Goal: Transaction & Acquisition: Purchase product/service

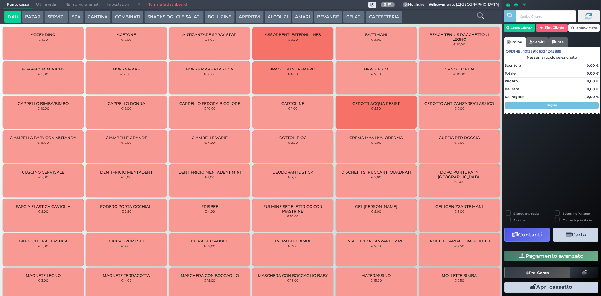
click at [384, 16] on button "CAFFETTERIA" at bounding box center [384, 17] width 36 height 13
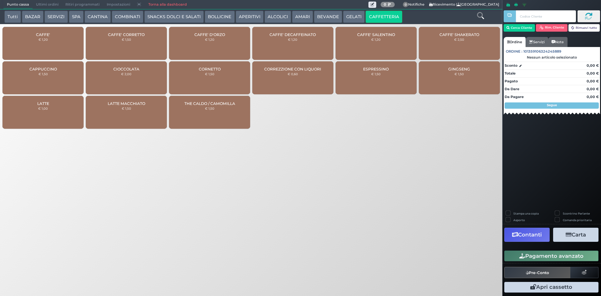
click at [65, 38] on div "CAFFE' € 1,20" at bounding box center [43, 43] width 81 height 33
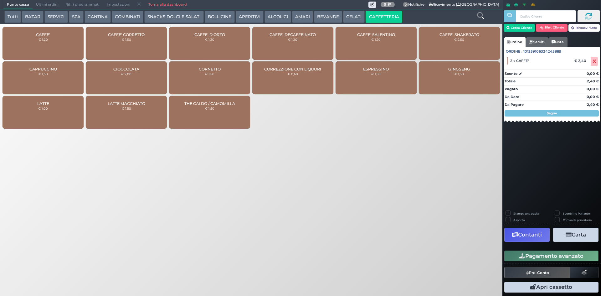
drag, startPoint x: 536, startPoint y: 254, endPoint x: 303, endPoint y: 204, distance: 238.7
click at [536, 255] on button "Pagamento avanzato" at bounding box center [551, 255] width 94 height 11
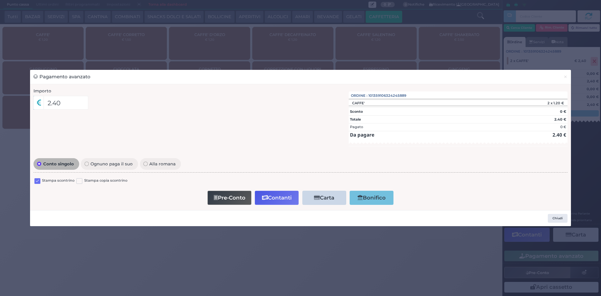
click at [36, 181] on label at bounding box center [37, 181] width 6 height 6
click at [0, 0] on input "checkbox" at bounding box center [0, 0] width 0 height 0
click at [292, 202] on button "Contanti" at bounding box center [277, 198] width 44 height 14
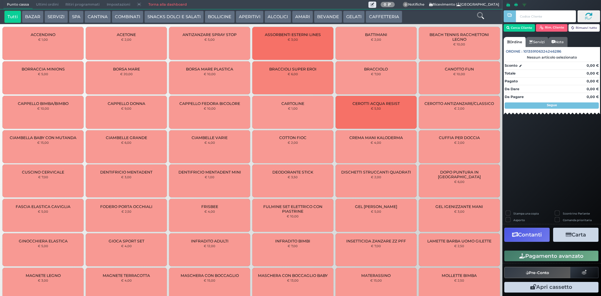
click at [379, 13] on button "CAFFETTERIA" at bounding box center [384, 17] width 36 height 13
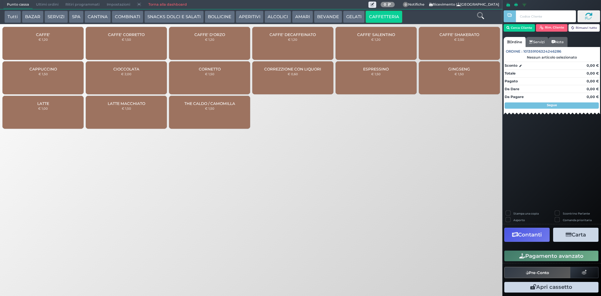
click at [40, 38] on small "€ 1,20" at bounding box center [43, 40] width 9 height 4
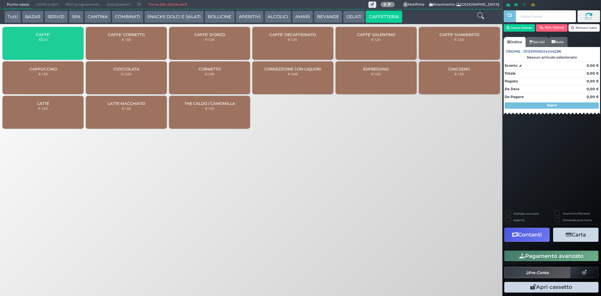
click at [40, 38] on small "€ 1,20" at bounding box center [43, 40] width 9 height 4
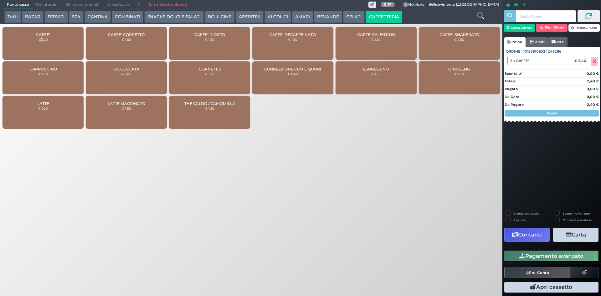
drag, startPoint x: 550, startPoint y: 258, endPoint x: 543, endPoint y: 255, distance: 8.0
click at [549, 258] on button "Pagamento avanzato" at bounding box center [551, 255] width 94 height 11
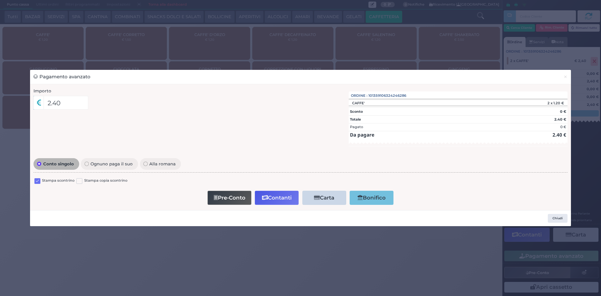
click at [34, 182] on div "Stampa scontrino Stampa copia scontrino" at bounding box center [300, 181] width 534 height 15
click at [38, 182] on label at bounding box center [37, 181] width 6 height 6
click at [0, 0] on input "checkbox" at bounding box center [0, 0] width 0 height 0
click at [267, 200] on icon "button" at bounding box center [265, 197] width 6 height 5
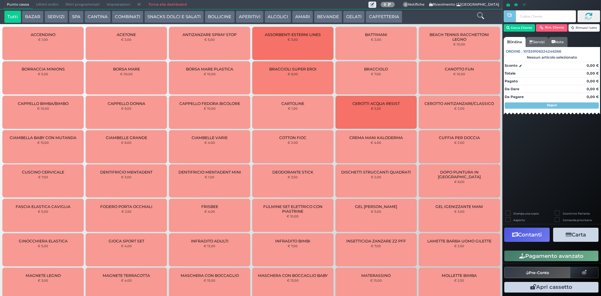
click at [381, 17] on button "CAFFETTERIA" at bounding box center [384, 17] width 36 height 13
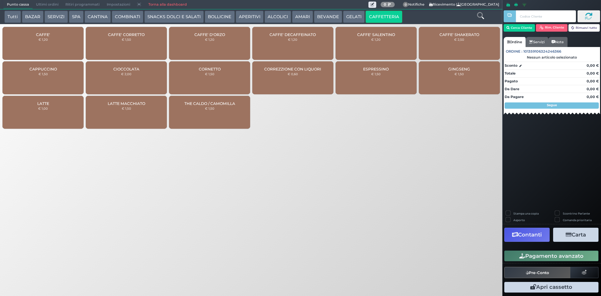
click at [55, 49] on div "CAFFE' € 1,20" at bounding box center [43, 43] width 81 height 33
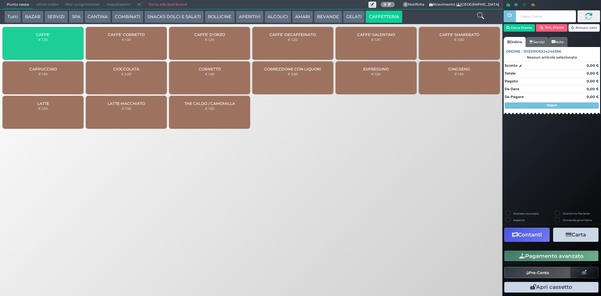
click at [55, 49] on div "CAFFE' € 1,20" at bounding box center [43, 43] width 81 height 33
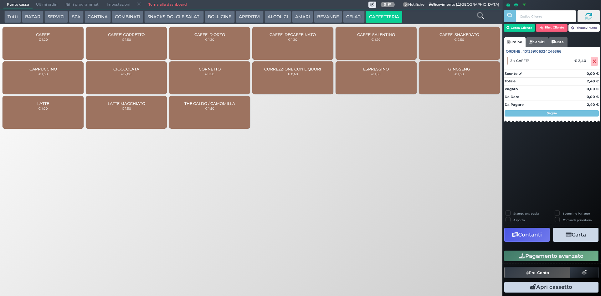
click at [553, 250] on button "Pagamento avanzato" at bounding box center [551, 255] width 94 height 11
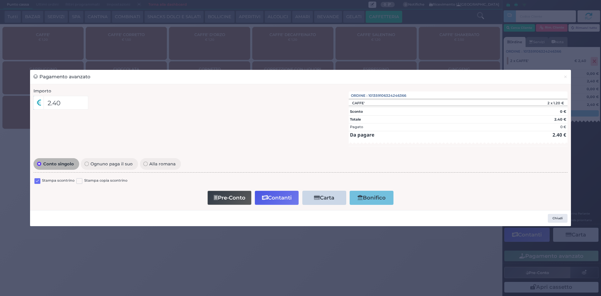
click at [36, 181] on label at bounding box center [37, 181] width 6 height 6
click at [0, 0] on input "checkbox" at bounding box center [0, 0] width 0 height 0
click at [264, 197] on icon "button" at bounding box center [265, 197] width 6 height 5
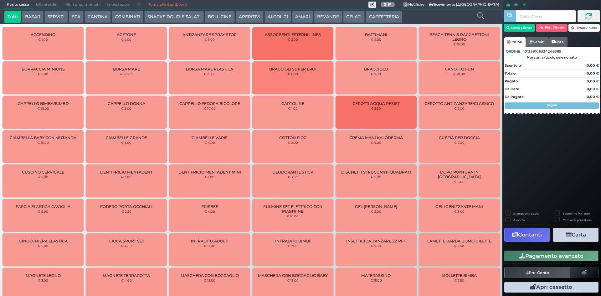
click at [375, 17] on button "CAFFETTERIA" at bounding box center [384, 17] width 36 height 13
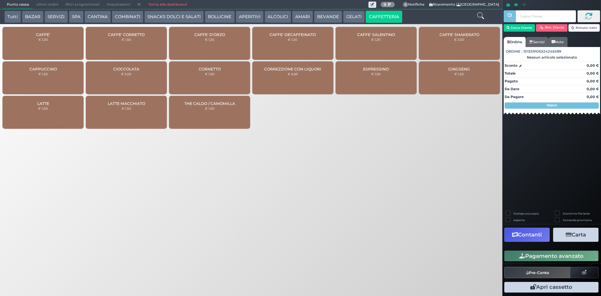
click at [69, 41] on div "CAFFE' € 1,20" at bounding box center [43, 43] width 81 height 33
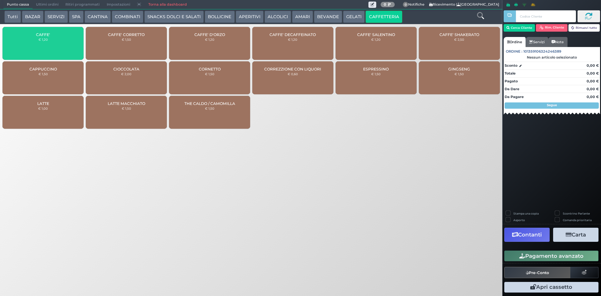
click at [69, 41] on div "CAFFE' € 1,20" at bounding box center [43, 43] width 81 height 33
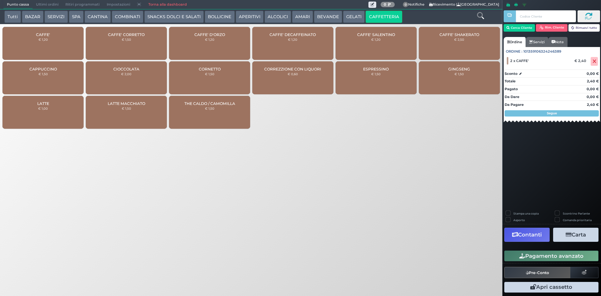
click at [520, 254] on icon "button" at bounding box center [522, 255] width 6 height 5
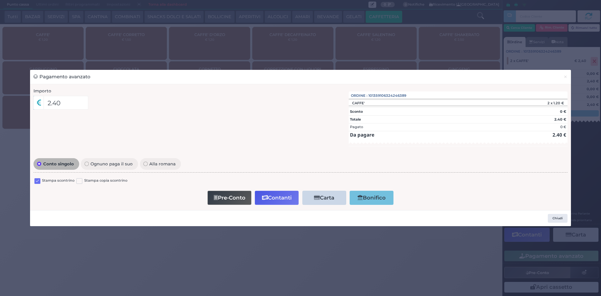
click at [35, 182] on label at bounding box center [37, 181] width 6 height 6
click at [0, 0] on input "checkbox" at bounding box center [0, 0] width 0 height 0
click at [270, 196] on button "Contanti" at bounding box center [277, 198] width 44 height 14
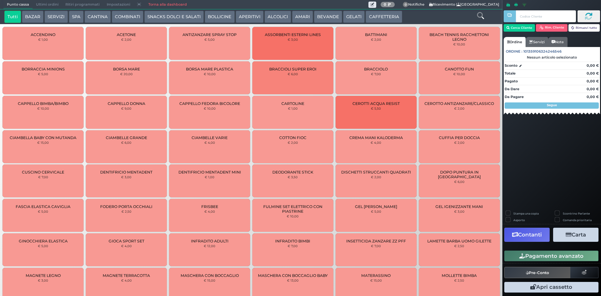
click at [388, 17] on button "CAFFETTERIA" at bounding box center [384, 17] width 36 height 13
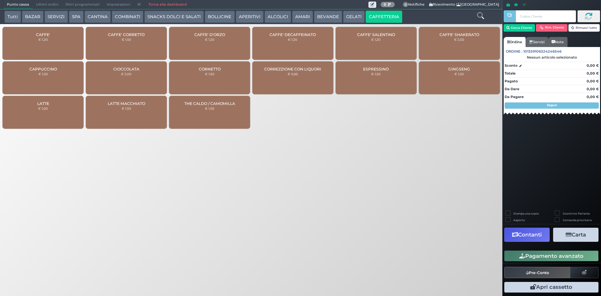
click at [48, 49] on div "CAFFE' € 1,20" at bounding box center [43, 43] width 81 height 33
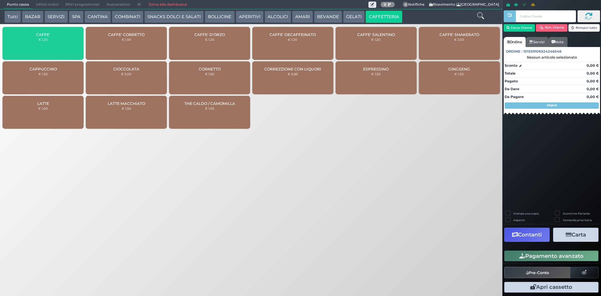
click at [47, 49] on div "CAFFE' € 1,20" at bounding box center [43, 43] width 81 height 33
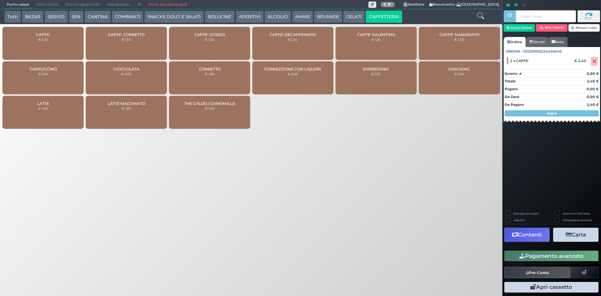
click at [523, 255] on icon "button" at bounding box center [522, 255] width 6 height 5
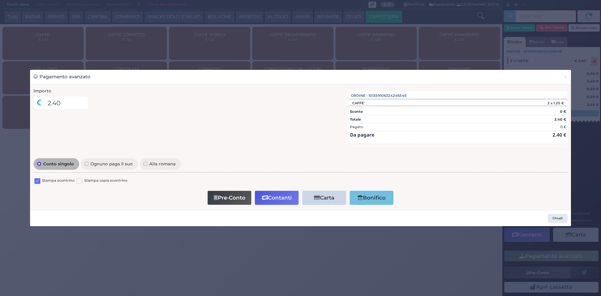
click at [39, 181] on label at bounding box center [37, 181] width 6 height 6
click at [0, 0] on input "checkbox" at bounding box center [0, 0] width 0 height 0
click at [282, 198] on button "Contanti" at bounding box center [277, 198] width 44 height 14
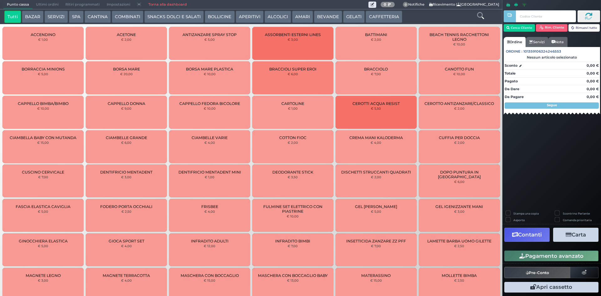
click at [384, 16] on button "CAFFETTERIA" at bounding box center [384, 17] width 36 height 13
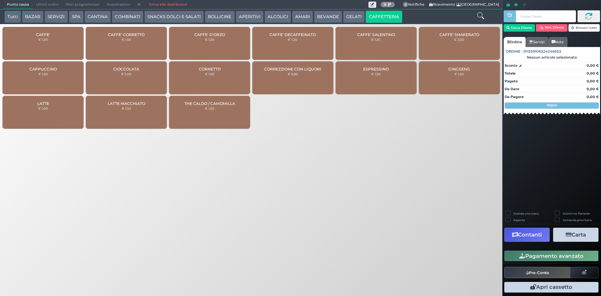
click at [61, 46] on div "CAFFE' € 1,20" at bounding box center [43, 43] width 81 height 33
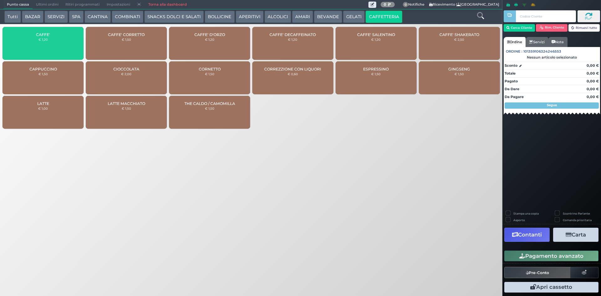
click at [61, 46] on div "CAFFE' € 1,20" at bounding box center [43, 43] width 81 height 33
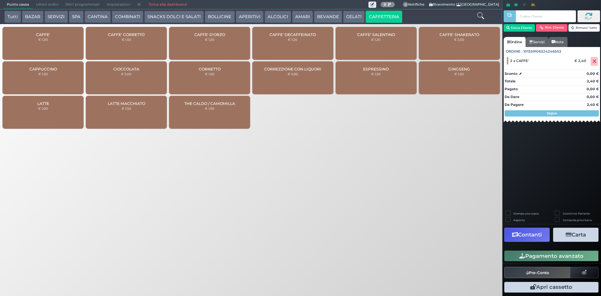
click at [528, 260] on button "Pagamento avanzato" at bounding box center [551, 255] width 94 height 11
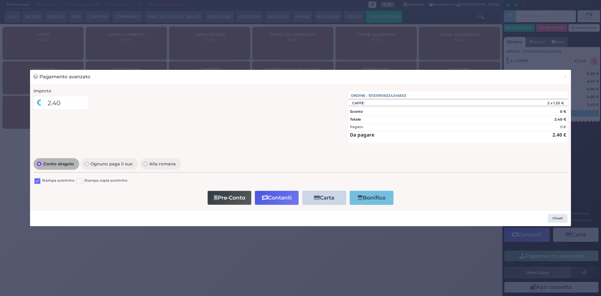
click at [37, 182] on label at bounding box center [37, 181] width 6 height 6
click at [0, 0] on input "checkbox" at bounding box center [0, 0] width 0 height 0
click at [273, 196] on button "Contanti" at bounding box center [277, 198] width 44 height 14
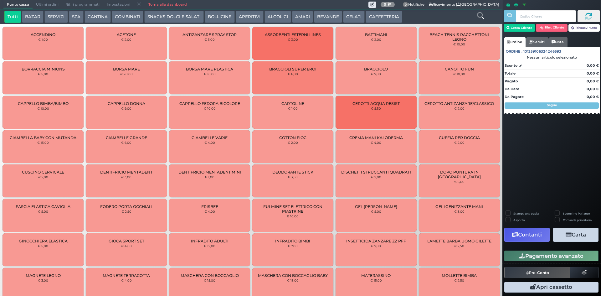
drag, startPoint x: 307, startPoint y: 15, endPoint x: 297, endPoint y: 16, distance: 9.4
click at [307, 16] on button "AMARI" at bounding box center [302, 17] width 21 height 13
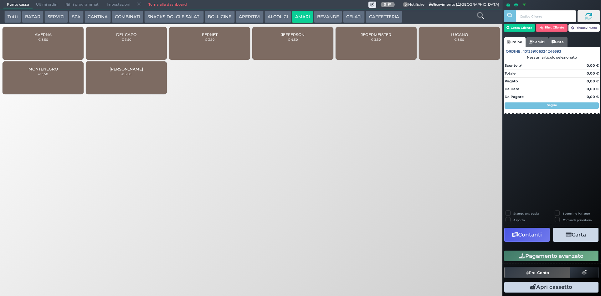
click at [123, 43] on div "DEL CAPO € 3,50" at bounding box center [126, 43] width 81 height 33
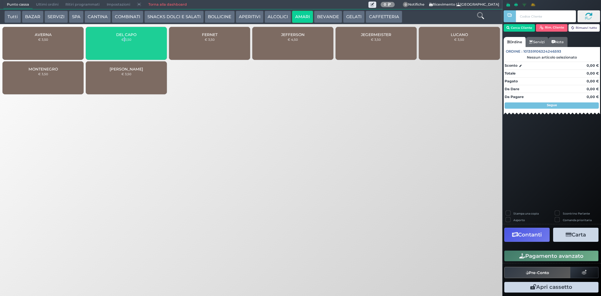
click at [123, 43] on div "DEL CAPO € 3,50" at bounding box center [126, 43] width 81 height 33
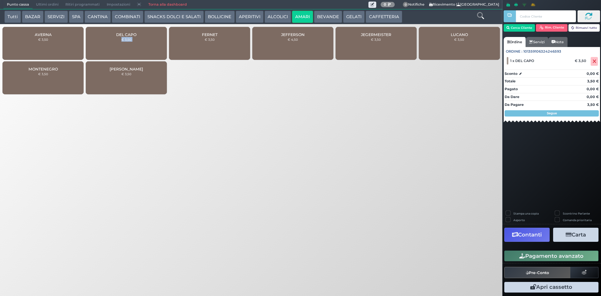
click at [123, 43] on div "DEL CAPO € 3,50" at bounding box center [126, 43] width 81 height 33
click at [526, 213] on label "Stampa una copia" at bounding box center [525, 213] width 25 height 4
checkbox input "true"
click at [581, 237] on button "Carta" at bounding box center [575, 235] width 45 height 14
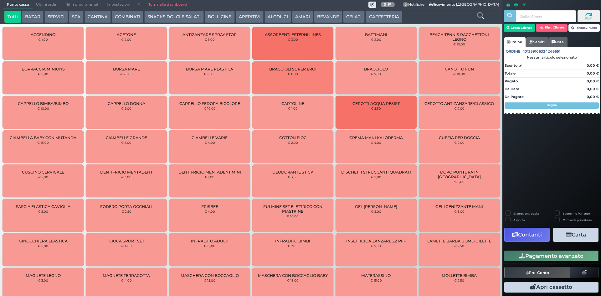
click at [380, 19] on button "CAFFETTERIA" at bounding box center [384, 17] width 36 height 13
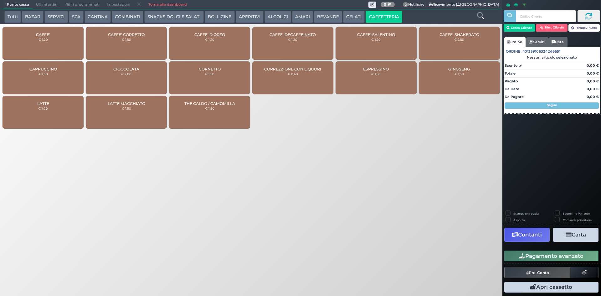
click at [78, 49] on div "CAFFE' € 1,20" at bounding box center [43, 43] width 81 height 33
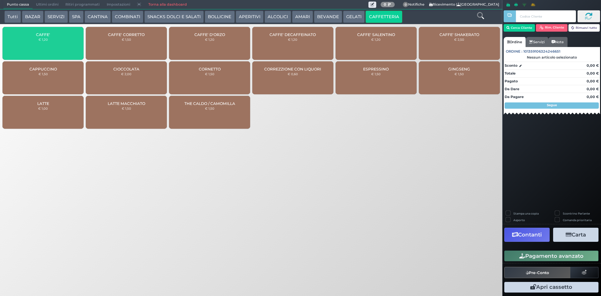
click at [78, 49] on div "CAFFE' € 1,20" at bounding box center [43, 43] width 81 height 33
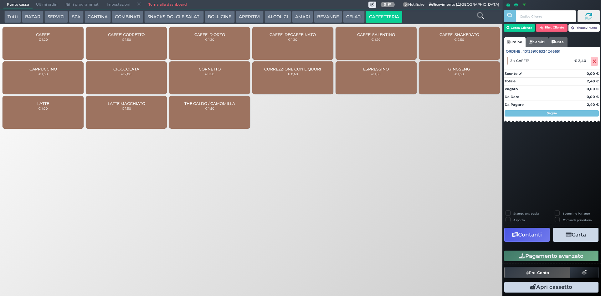
drag, startPoint x: 560, startPoint y: 257, endPoint x: 508, endPoint y: 257, distance: 52.3
click at [560, 257] on button "Pagamento avanzato" at bounding box center [551, 255] width 94 height 11
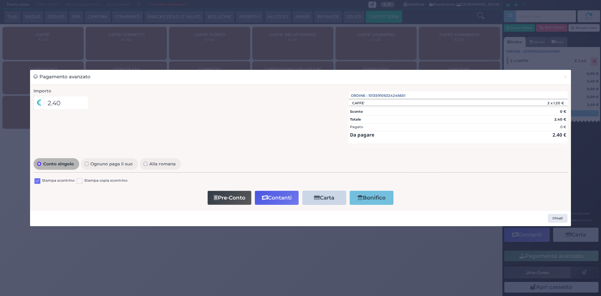
click at [37, 180] on label at bounding box center [37, 181] width 6 height 6
click at [0, 0] on input "checkbox" at bounding box center [0, 0] width 0 height 0
click at [283, 198] on button "Contanti" at bounding box center [277, 198] width 44 height 14
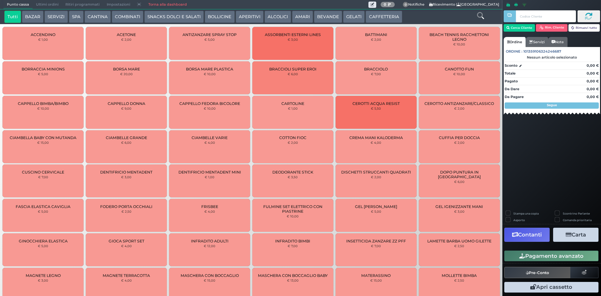
click at [306, 11] on button "AMARI" at bounding box center [302, 17] width 21 height 13
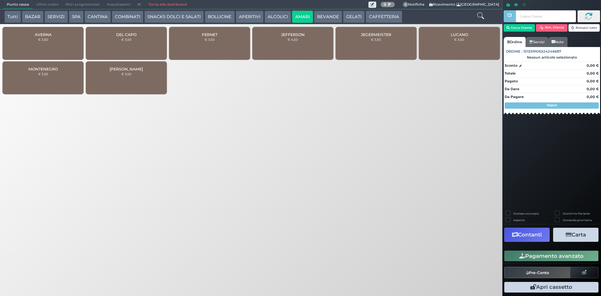
click at [237, 46] on div "FERNET € 3,50" at bounding box center [209, 43] width 81 height 33
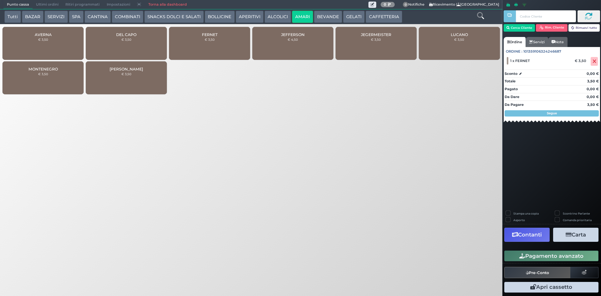
click at [566, 256] on button "Pagamento avanzato" at bounding box center [551, 255] width 94 height 11
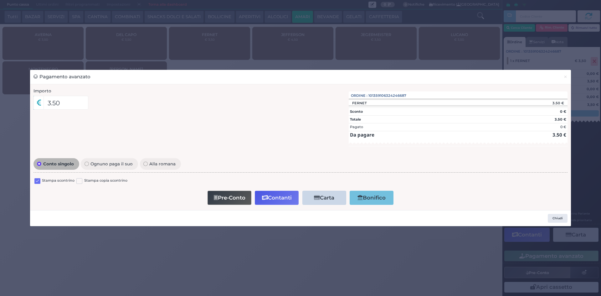
click at [35, 183] on label at bounding box center [37, 181] width 6 height 6
click at [0, 0] on input "checkbox" at bounding box center [0, 0] width 0 height 0
click at [261, 196] on button "Contanti" at bounding box center [277, 198] width 44 height 14
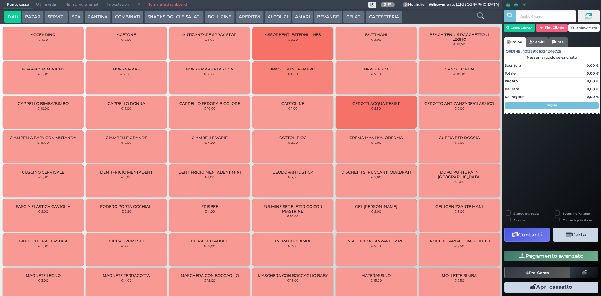
click at [323, 12] on button "BEVANDE" at bounding box center [328, 17] width 28 height 13
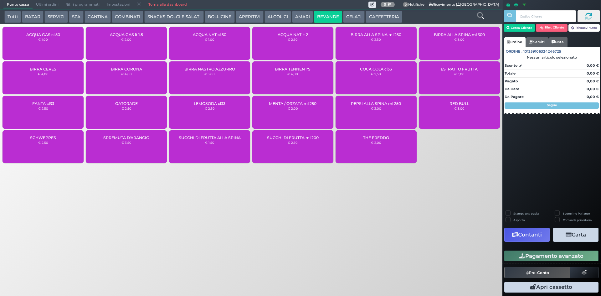
click at [203, 42] on div "ACQUA NAT cl 50 € 1,00" at bounding box center [209, 43] width 81 height 33
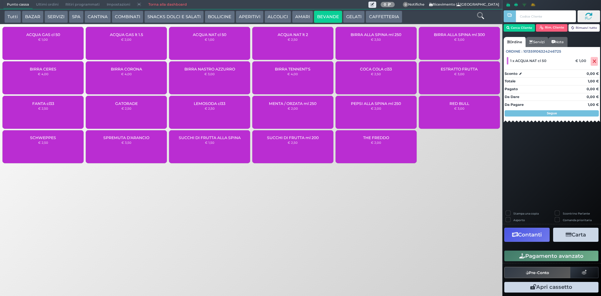
click at [389, 17] on button "CAFFETTERIA" at bounding box center [384, 17] width 36 height 13
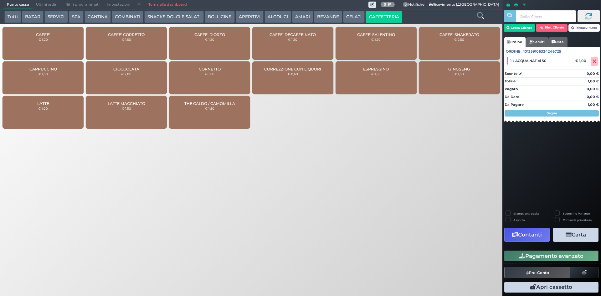
click at [74, 43] on div "CAFFE' € 1,20" at bounding box center [43, 43] width 81 height 33
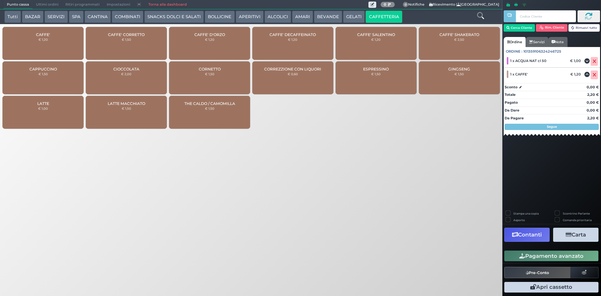
click at [542, 255] on button "Pagamento avanzato" at bounding box center [551, 255] width 94 height 11
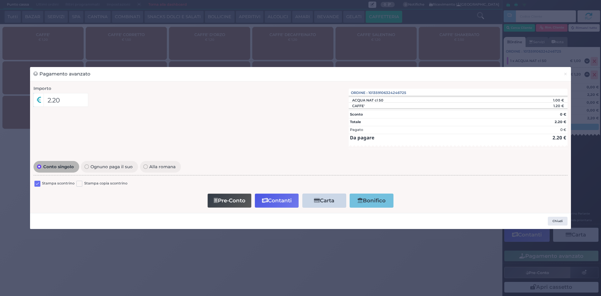
click at [36, 183] on label at bounding box center [37, 184] width 6 height 6
click at [0, 0] on input "checkbox" at bounding box center [0, 0] width 0 height 0
click at [275, 198] on button "Contanti" at bounding box center [277, 200] width 44 height 14
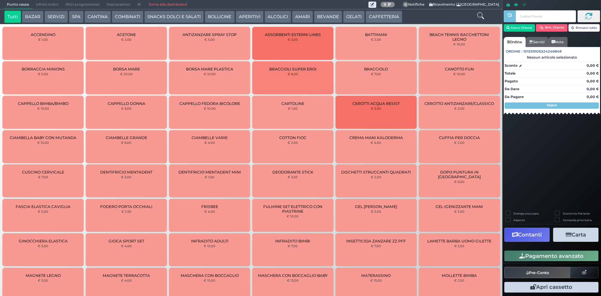
click at [381, 17] on button "CAFFETTERIA" at bounding box center [384, 17] width 36 height 13
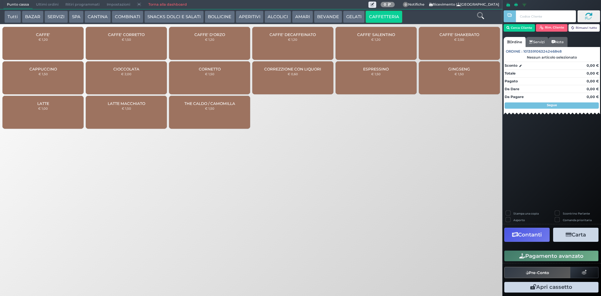
click at [44, 45] on div "CAFFE' € 1,20" at bounding box center [43, 43] width 81 height 33
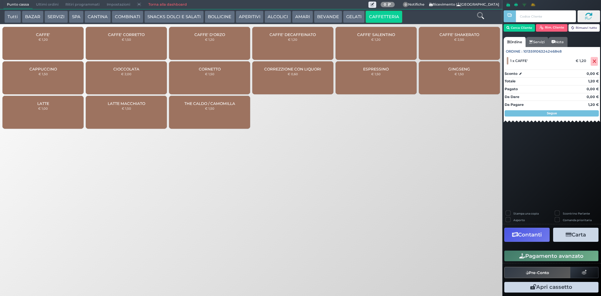
click at [225, 43] on div "CAFFE' D'ORZO € 1,20" at bounding box center [209, 43] width 81 height 33
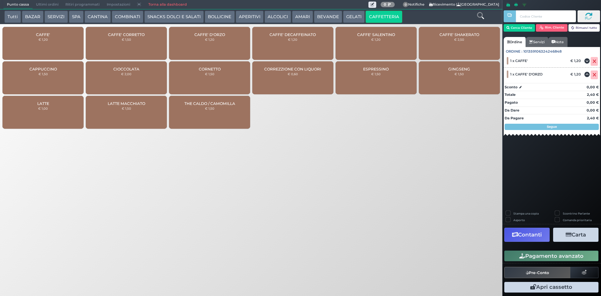
drag, startPoint x: 542, startPoint y: 254, endPoint x: 523, endPoint y: 251, distance: 19.7
click at [542, 254] on button "Pagamento avanzato" at bounding box center [551, 255] width 94 height 11
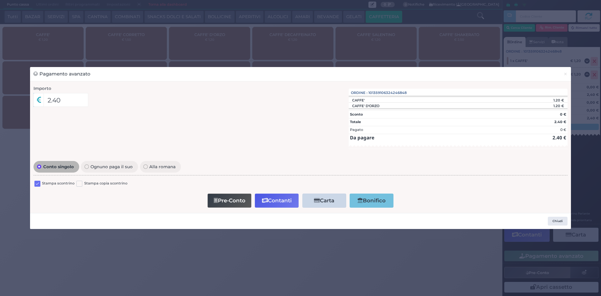
click at [39, 183] on label at bounding box center [37, 184] width 6 height 6
click at [0, 0] on input "checkbox" at bounding box center [0, 0] width 0 height 0
click at [284, 203] on button "Contanti" at bounding box center [277, 200] width 44 height 14
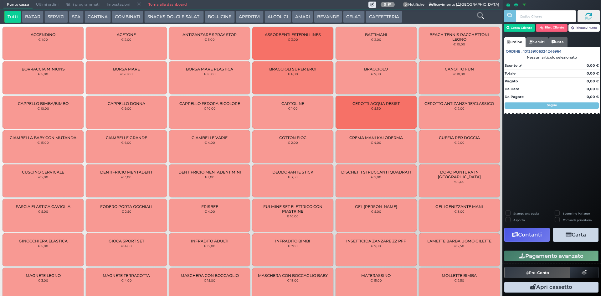
click at [375, 20] on button "CAFFETTERIA" at bounding box center [384, 17] width 36 height 13
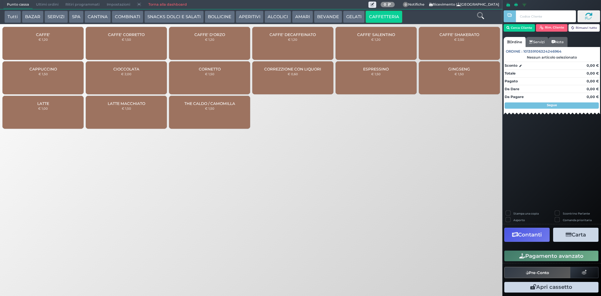
click at [59, 46] on div "CAFFE' € 1,20" at bounding box center [43, 43] width 81 height 33
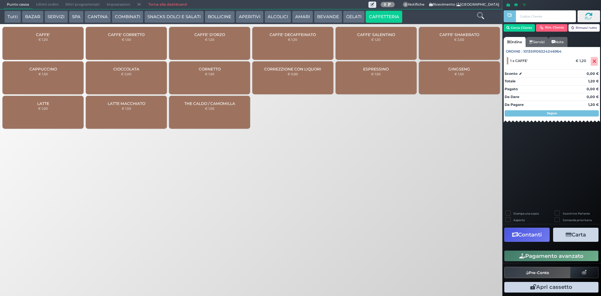
click at [543, 257] on button "Pagamento avanzato" at bounding box center [551, 255] width 94 height 11
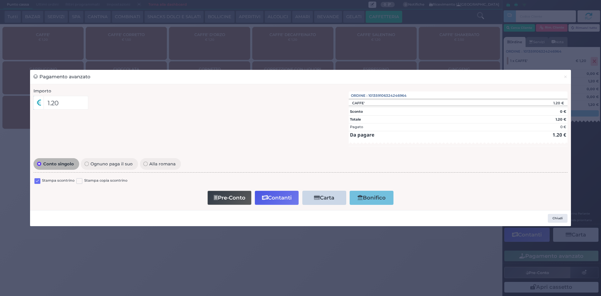
click at [38, 180] on label at bounding box center [37, 181] width 6 height 6
click at [0, 0] on input "checkbox" at bounding box center [0, 0] width 0 height 0
click at [284, 198] on button "Contanti" at bounding box center [277, 198] width 44 height 14
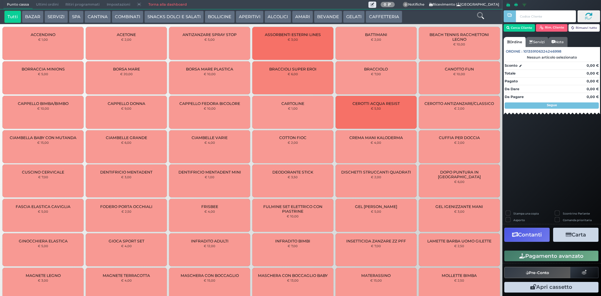
click at [298, 10] on div "Tutti BAZAR SERVIZI SPA [GEOGRAPHIC_DATA] COMBINATI SNACKS DOLCI E SALATI BOLLI…" at bounding box center [251, 16] width 502 height 15
click at [295, 16] on button "AMARI" at bounding box center [302, 17] width 21 height 13
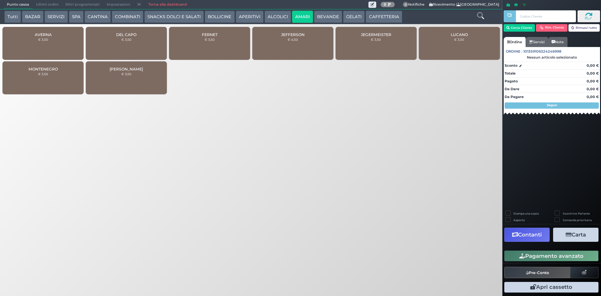
click at [66, 38] on div "AVERNA € 3,50" at bounding box center [43, 43] width 81 height 33
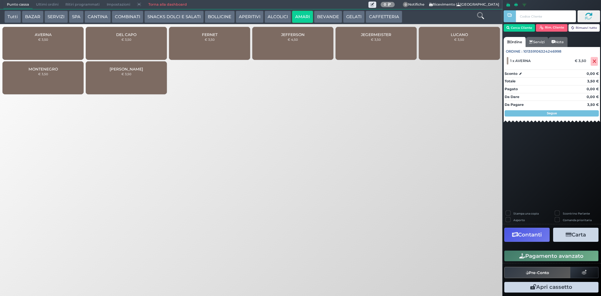
click at [44, 85] on div "MONTENEGRO € 3,50" at bounding box center [43, 77] width 81 height 33
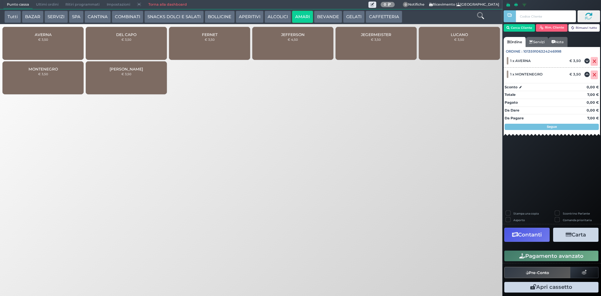
click at [569, 254] on button "Pagamento avanzato" at bounding box center [551, 255] width 94 height 11
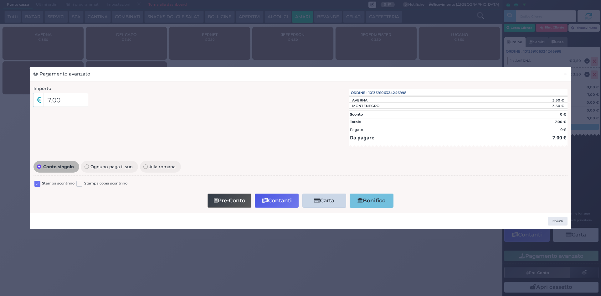
click at [39, 185] on label at bounding box center [37, 184] width 6 height 6
click at [0, 0] on input "checkbox" at bounding box center [0, 0] width 0 height 0
click at [288, 200] on button "Contanti" at bounding box center [277, 200] width 44 height 14
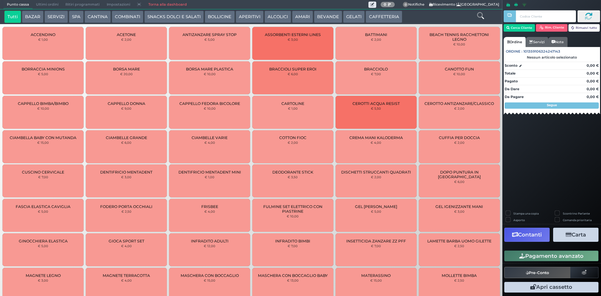
click at [327, 14] on button "BEVANDE" at bounding box center [328, 17] width 28 height 13
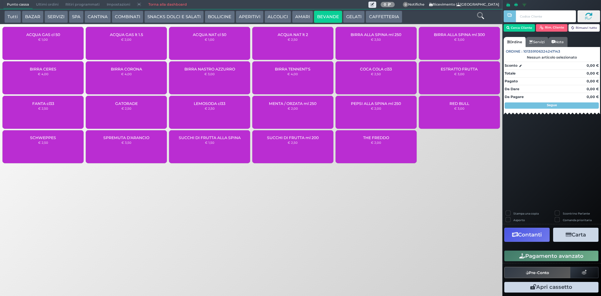
click at [294, 31] on div "ACQUA NAT lt 2 € 2,50" at bounding box center [292, 43] width 81 height 33
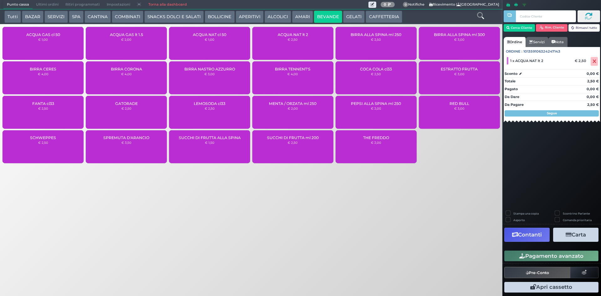
drag, startPoint x: 569, startPoint y: 258, endPoint x: 304, endPoint y: 214, distance: 269.1
click at [569, 258] on button "Pagamento avanzato" at bounding box center [551, 255] width 94 height 11
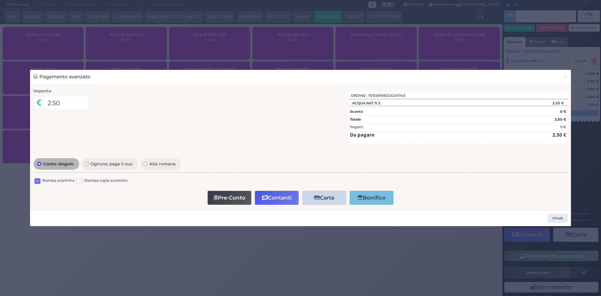
click at [36, 182] on label at bounding box center [37, 181] width 6 height 6
click at [0, 0] on input "checkbox" at bounding box center [0, 0] width 0 height 0
click at [288, 201] on button "Contanti" at bounding box center [277, 198] width 44 height 14
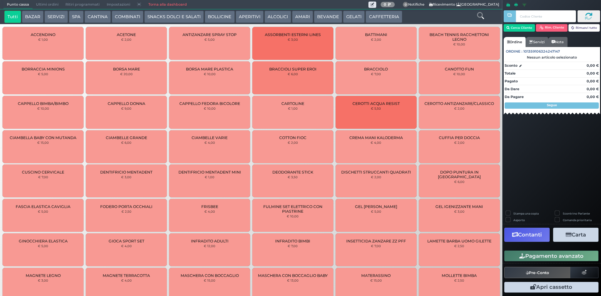
click at [321, 21] on button "BEVANDE" at bounding box center [328, 17] width 28 height 13
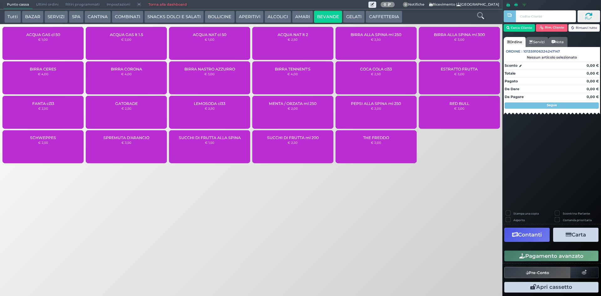
click at [62, 44] on div "ACQUA GAS cl 50 € 1,00" at bounding box center [43, 43] width 81 height 33
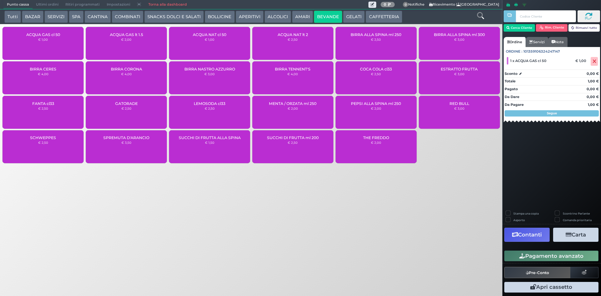
click at [59, 41] on div "ACQUA GAS cl 50 € 1,00" at bounding box center [43, 43] width 81 height 33
click at [547, 250] on div "Pagamento avanzato" at bounding box center [551, 256] width 99 height 14
drag, startPoint x: 547, startPoint y: 253, endPoint x: 352, endPoint y: 225, distance: 197.0
click at [546, 253] on button "Pagamento avanzato" at bounding box center [551, 255] width 94 height 11
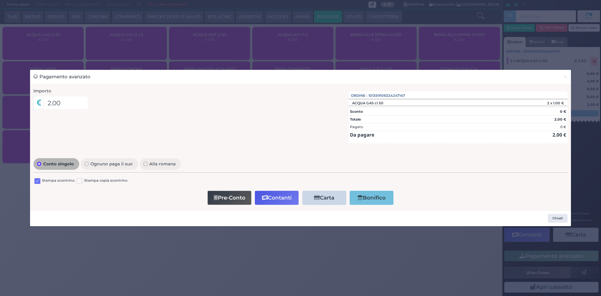
click at [40, 182] on label at bounding box center [37, 181] width 6 height 6
click at [0, 0] on input "checkbox" at bounding box center [0, 0] width 0 height 0
click at [281, 196] on button "Contanti" at bounding box center [277, 198] width 44 height 14
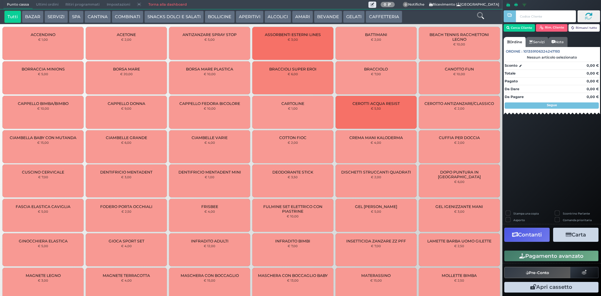
click at [381, 13] on button "CAFFETTERIA" at bounding box center [384, 17] width 36 height 13
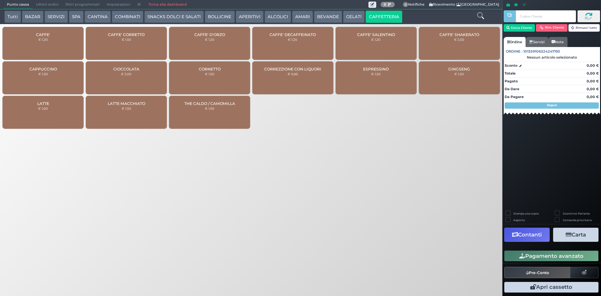
drag, startPoint x: 49, startPoint y: 36, endPoint x: 121, endPoint y: 26, distance: 72.4
click at [60, 35] on div "CAFFE' € 1,20" at bounding box center [43, 43] width 81 height 33
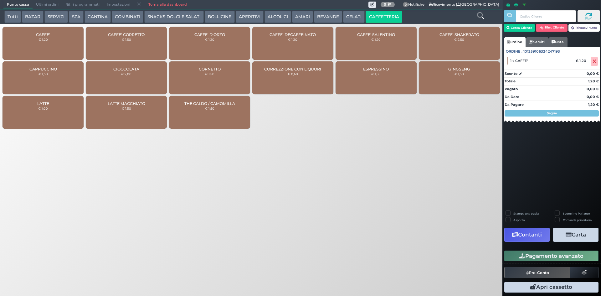
click at [298, 43] on div "CAFFE' DECAFFEINATO € 1,20" at bounding box center [292, 43] width 81 height 33
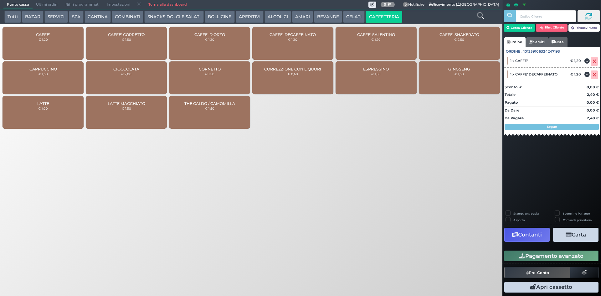
click at [525, 255] on button "Pagamento avanzato" at bounding box center [551, 255] width 94 height 11
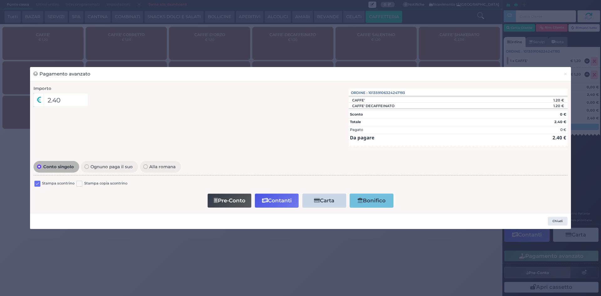
click at [37, 182] on label at bounding box center [37, 184] width 6 height 6
click at [0, 0] on input "checkbox" at bounding box center [0, 0] width 0 height 0
click at [278, 200] on button "Contanti" at bounding box center [277, 200] width 44 height 14
